Goal: Task Accomplishment & Management: Manage account settings

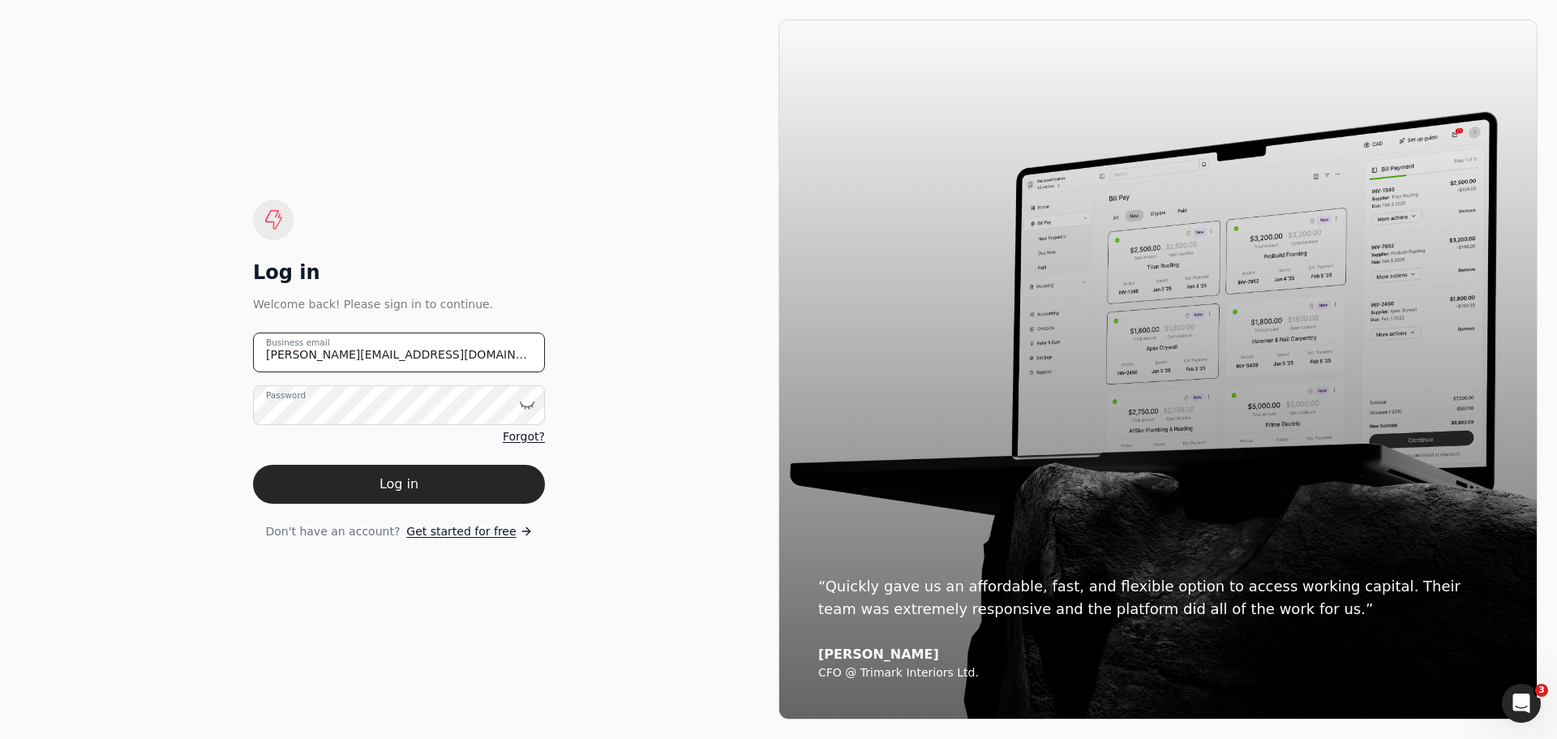
click at [448, 356] on email "[PERSON_NAME][EMAIL_ADDRESS][DOMAIN_NAME]" at bounding box center [399, 353] width 292 height 40
drag, startPoint x: 448, startPoint y: 356, endPoint x: 142, endPoint y: 333, distance: 306.7
click at [142, 333] on div "Log in Welcome back! Please sign in to continue. [PERSON_NAME][EMAIL_ADDRESS][D…" at bounding box center [398, 369] width 759 height 700
type email "[EMAIL_ADDRESS][DOMAIN_NAME]"
click at [528, 406] on icon at bounding box center [527, 405] width 16 height 16
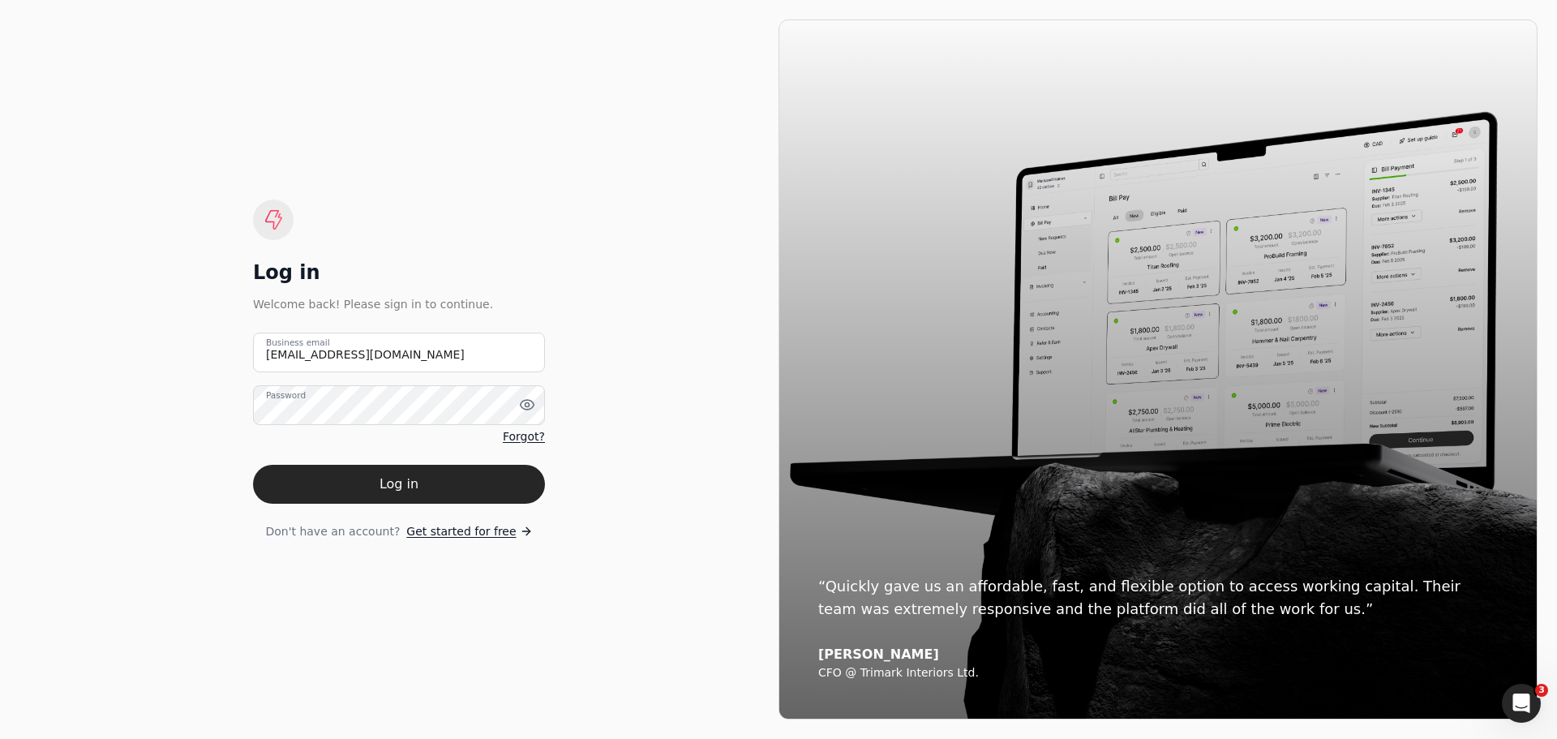
click at [710, 497] on div "Log in Welcome back! Please sign in to continue. [EMAIL_ADDRESS][DOMAIN_NAME] B…" at bounding box center [398, 369] width 759 height 700
click at [405, 486] on button "Log in" at bounding box center [399, 484] width 292 height 39
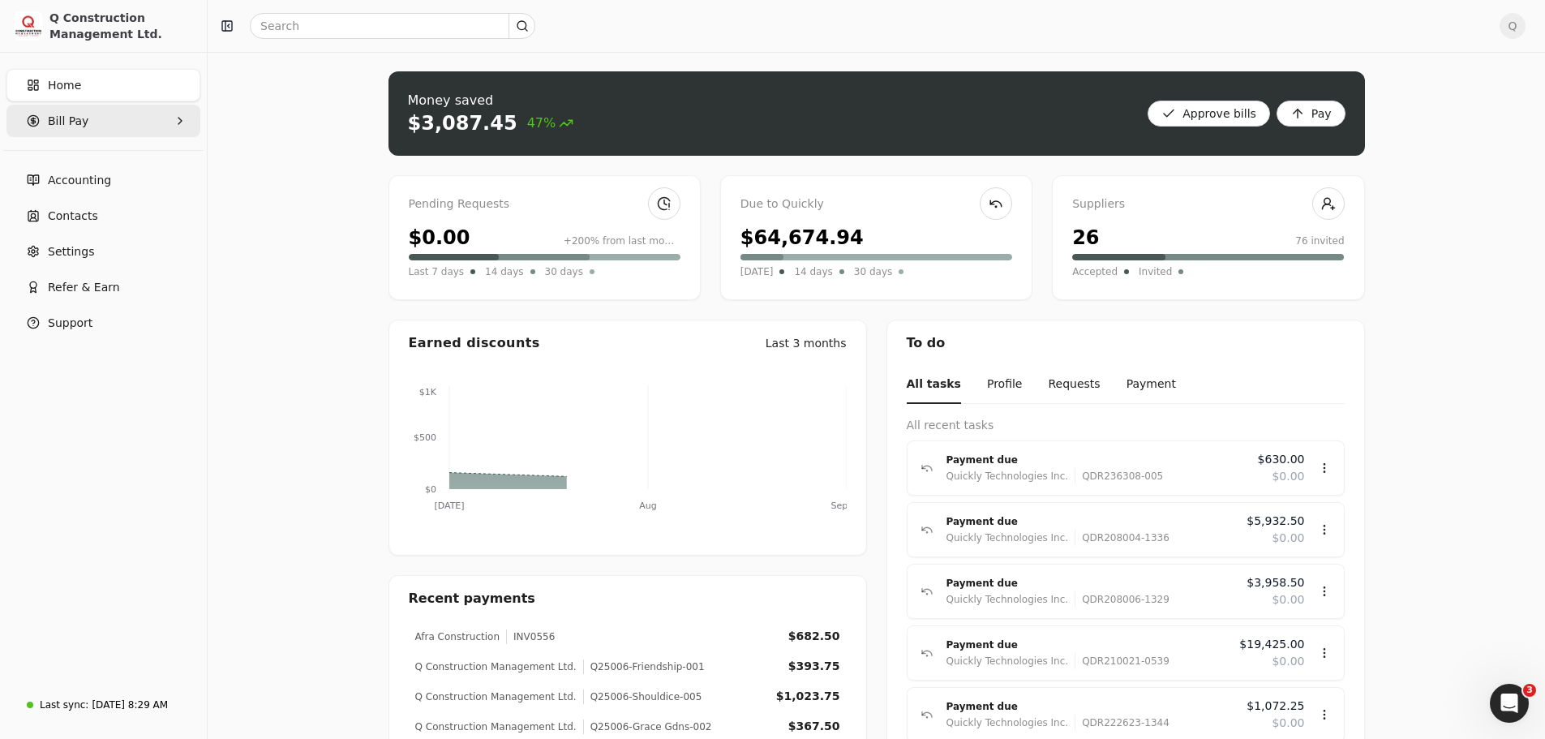
click at [152, 122] on Pay "Bill Pay" at bounding box center [103, 121] width 194 height 32
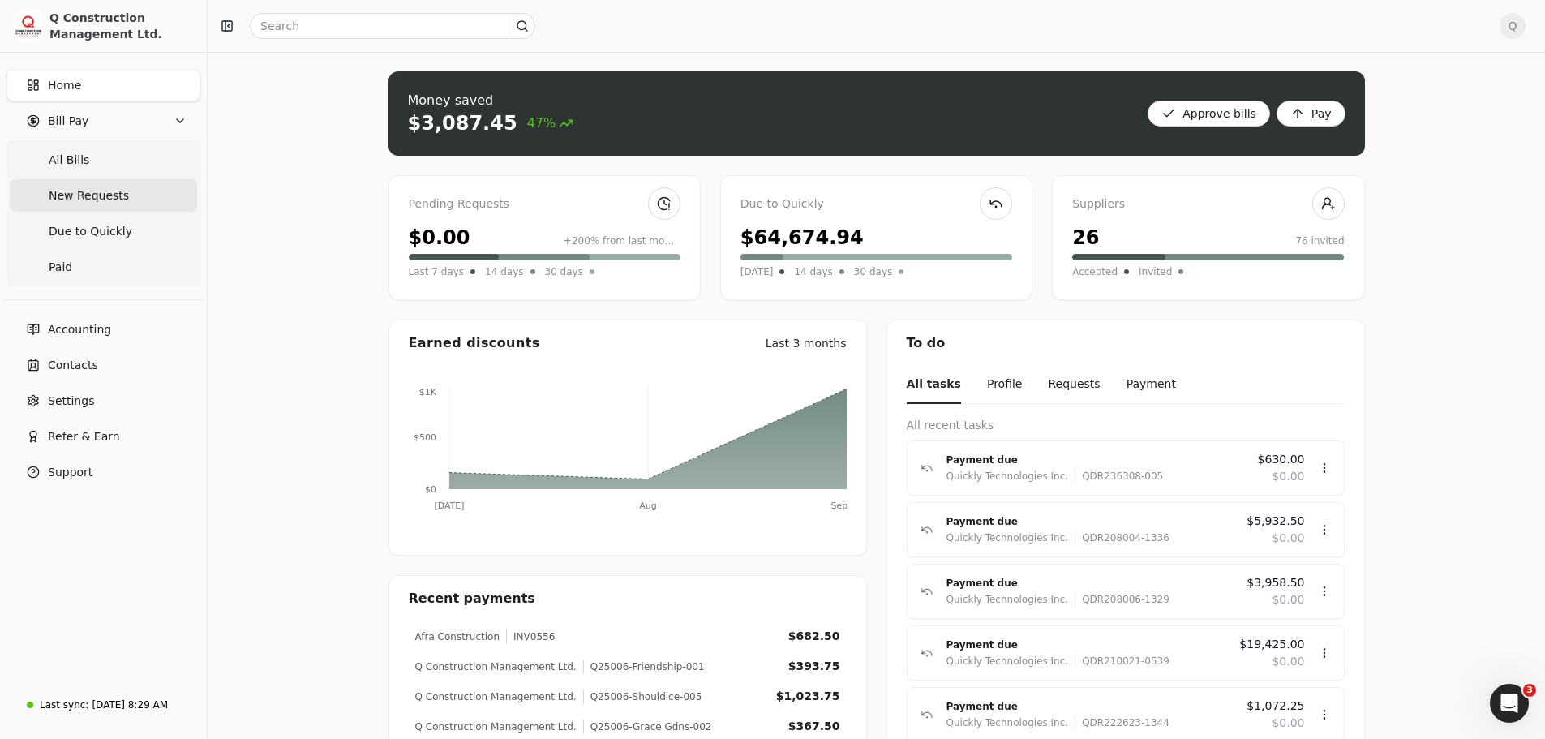
click at [97, 195] on span "New Requests" at bounding box center [89, 195] width 80 height 17
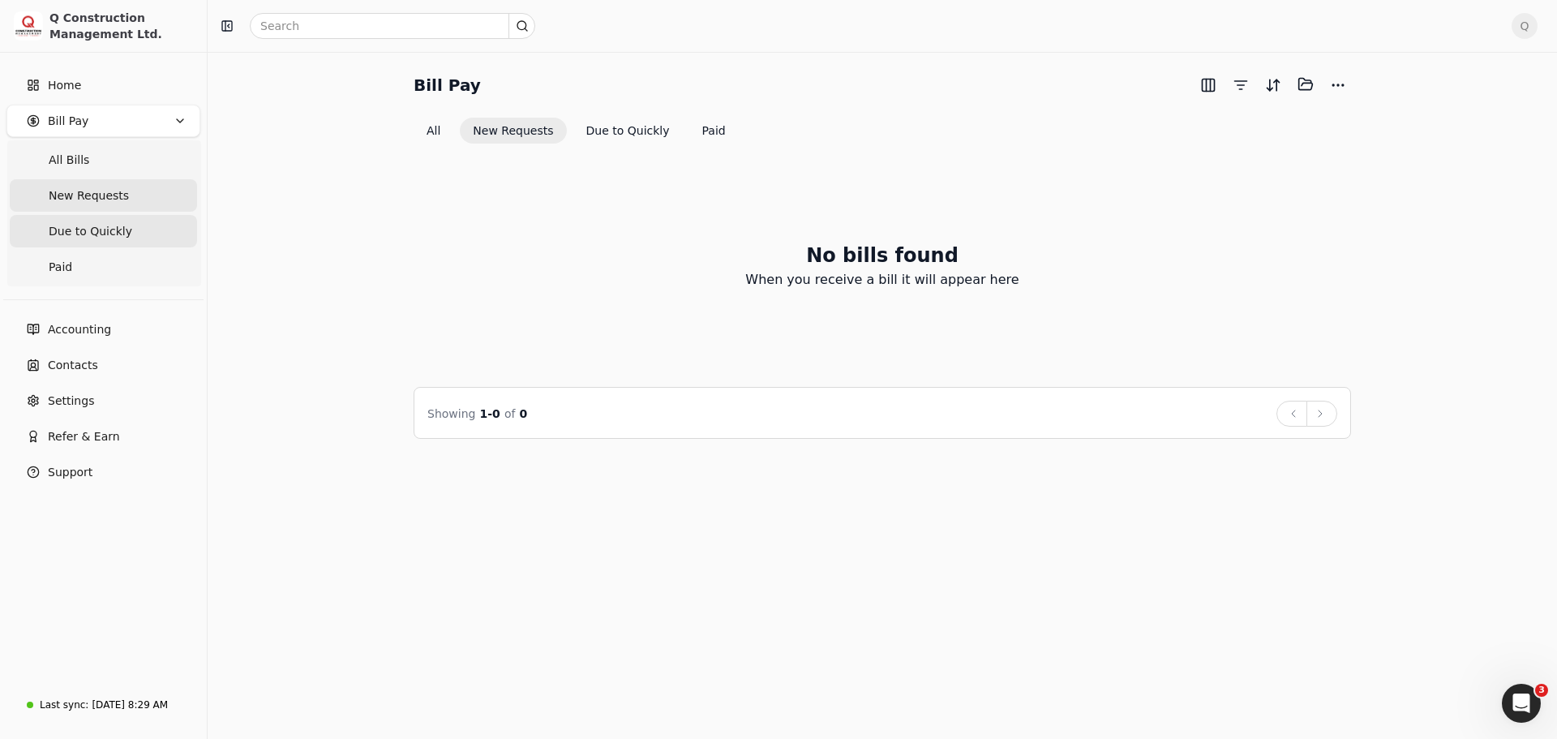
click at [94, 229] on span "Due to Quickly" at bounding box center [91, 231] width 84 height 17
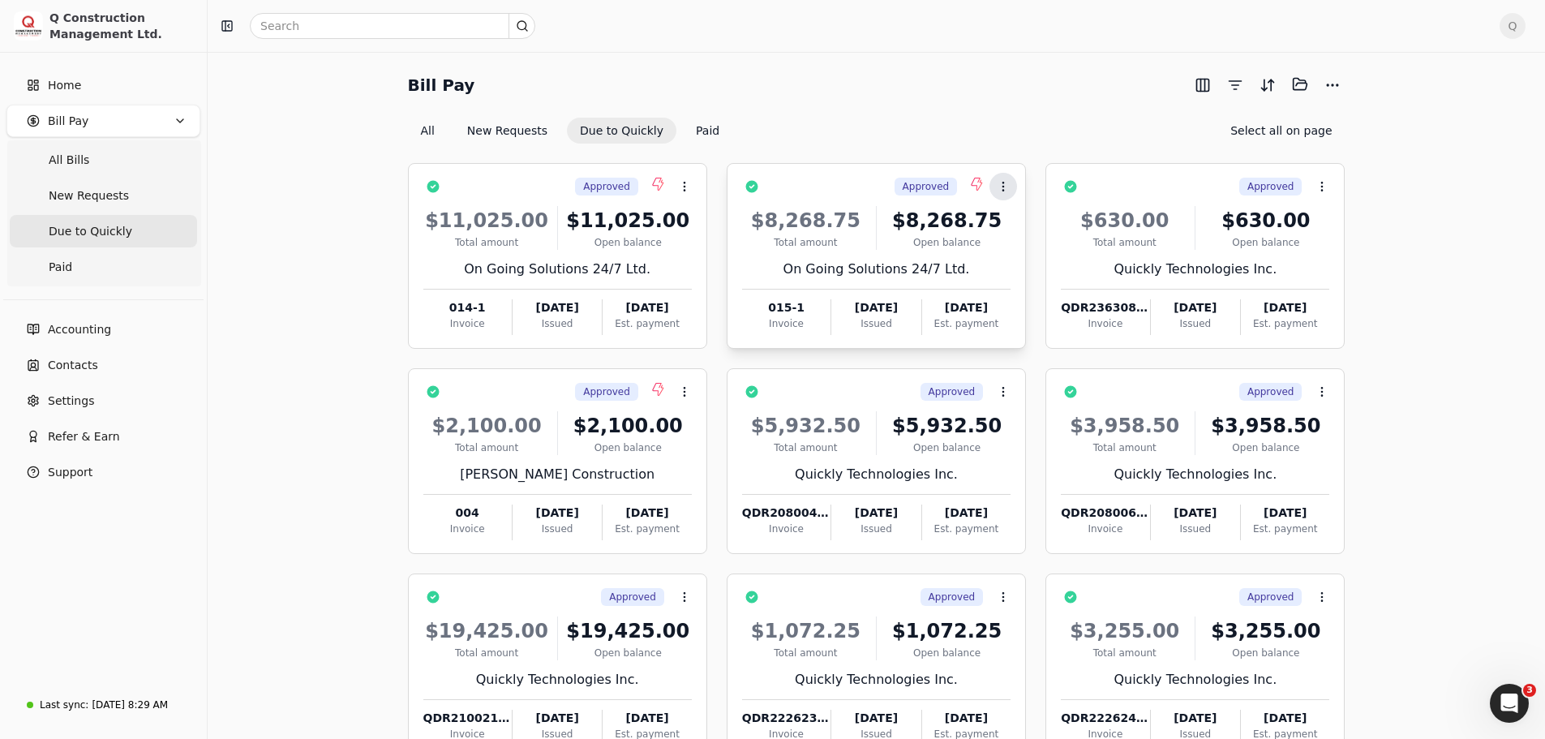
click at [1002, 192] on button "Context Menu Button" at bounding box center [1003, 187] width 28 height 28
click at [684, 186] on circle at bounding box center [684, 186] width 1 height 1
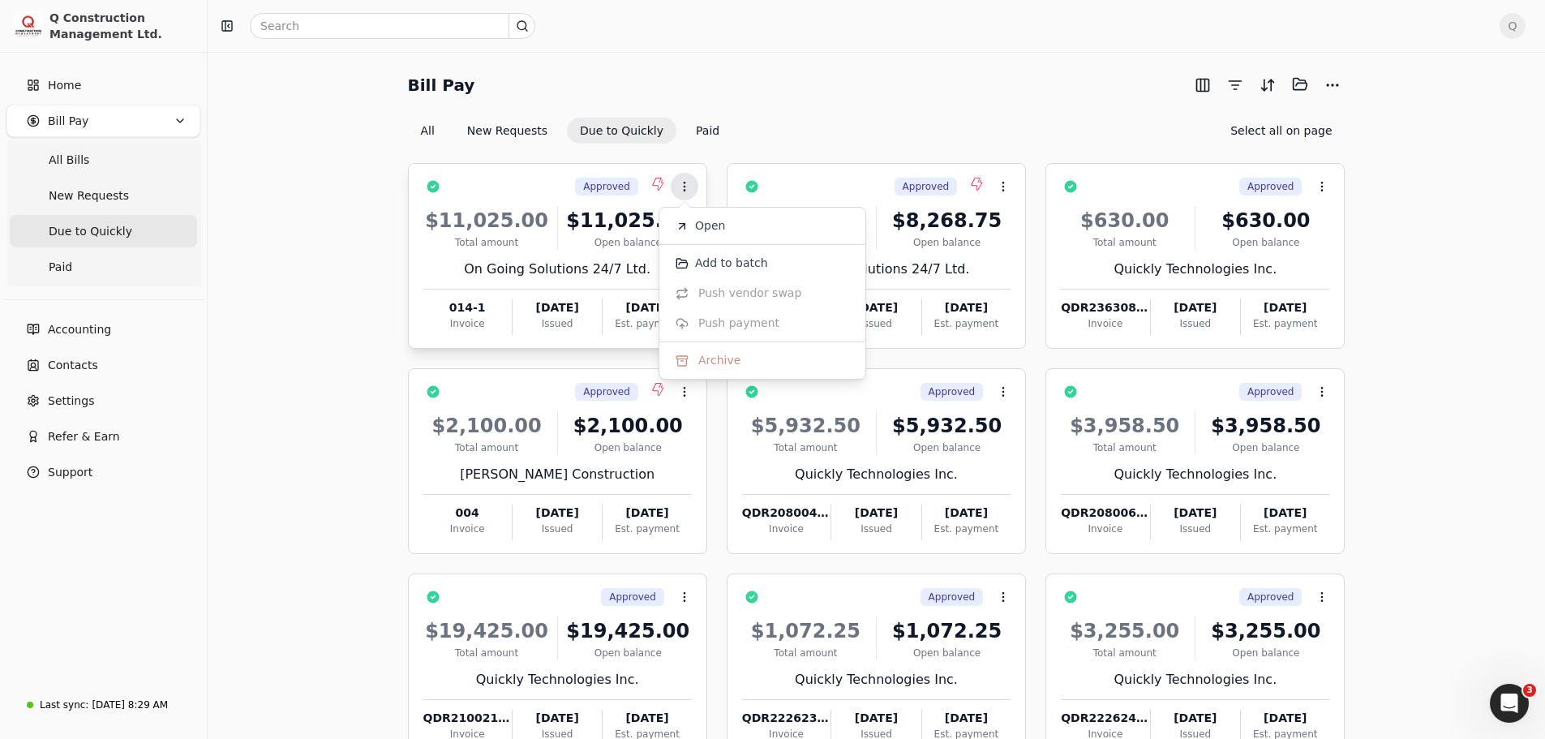
click at [684, 186] on circle at bounding box center [684, 186] width 1 height 1
click at [546, 243] on div "Total amount" at bounding box center [486, 242] width 127 height 15
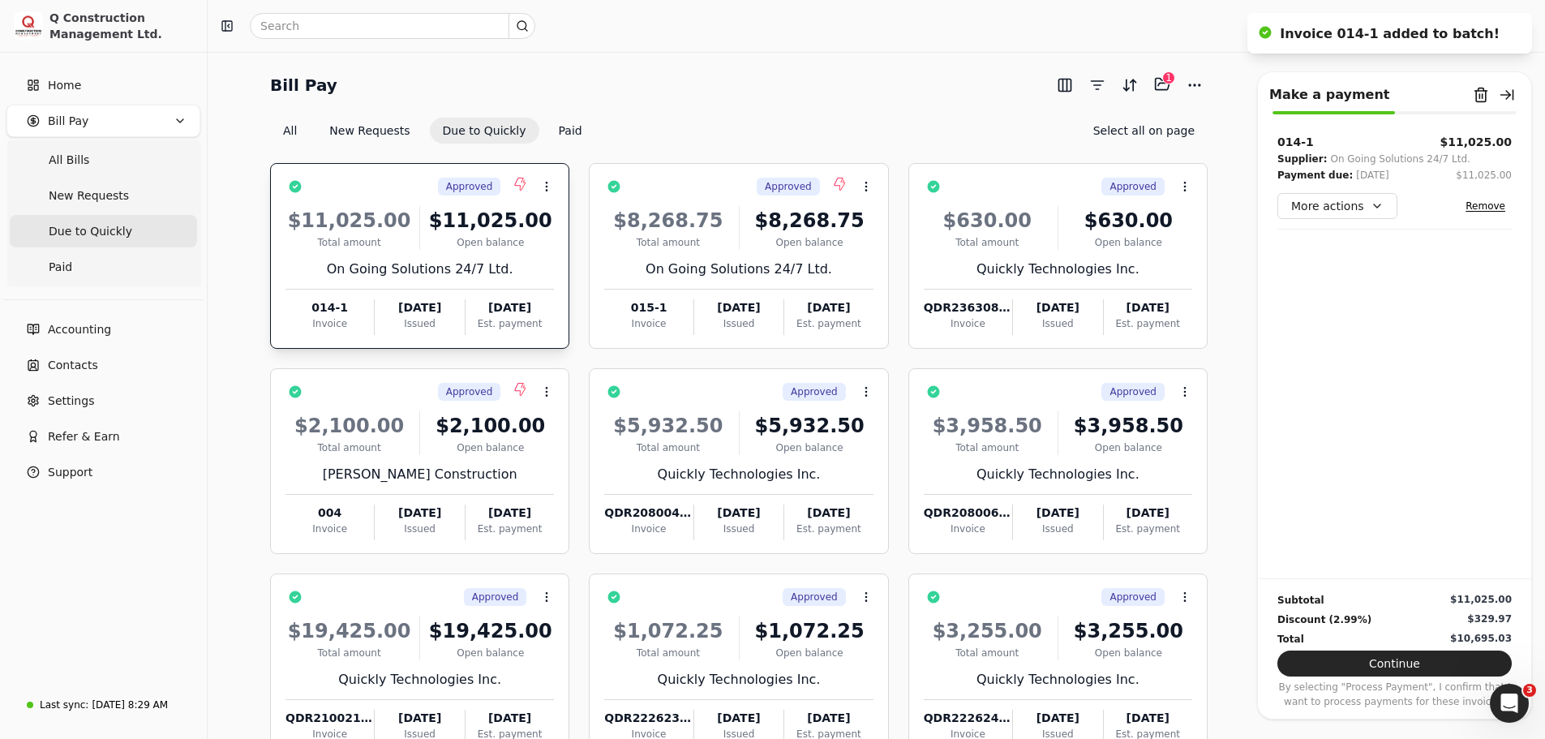
click at [546, 243] on div "Open balance" at bounding box center [490, 242] width 127 height 15
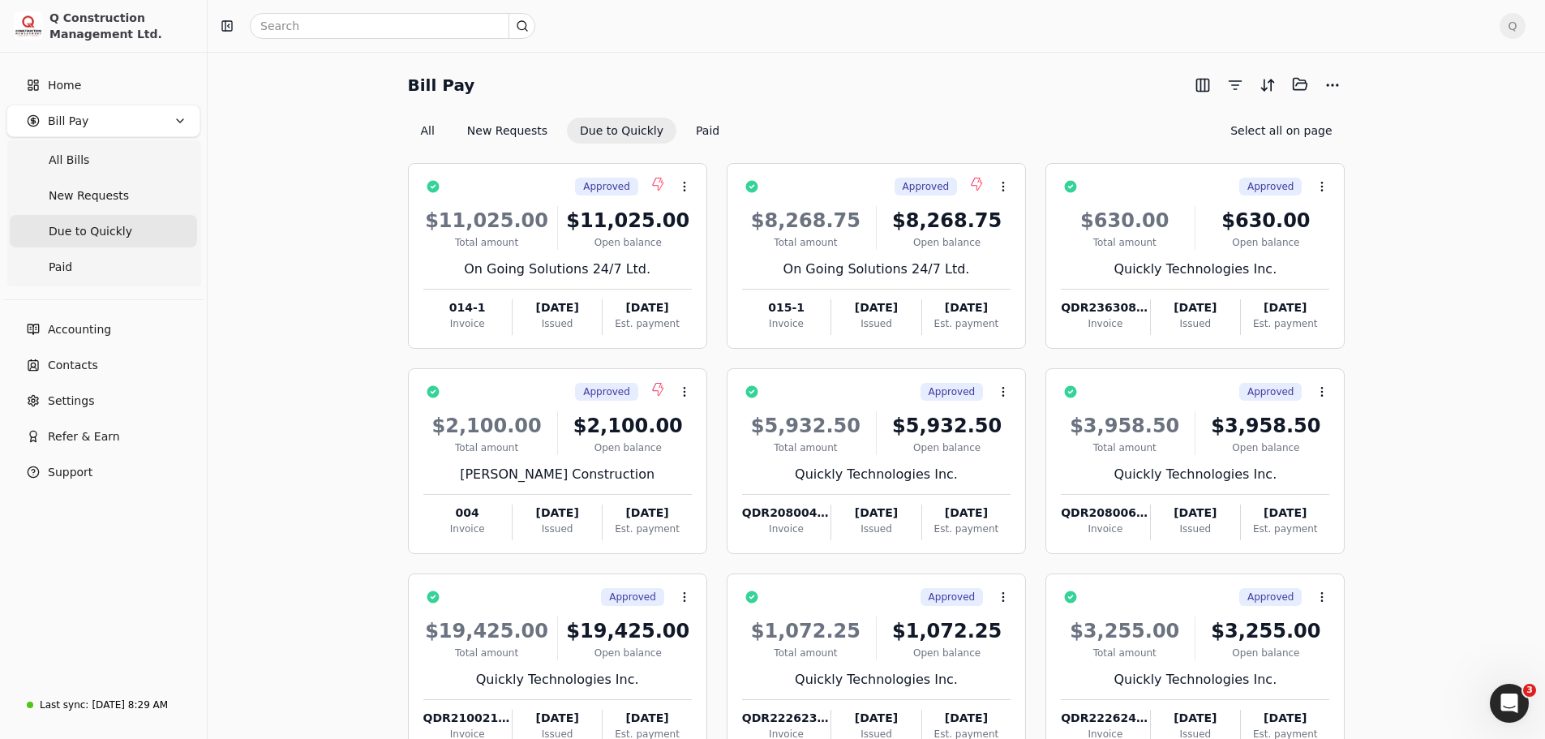
click at [1526, 23] on span "Q" at bounding box center [1513, 26] width 26 height 26
click at [1403, 128] on span "Sign Out" at bounding box center [1413, 136] width 49 height 17
